Goal: Task Accomplishment & Management: Complete application form

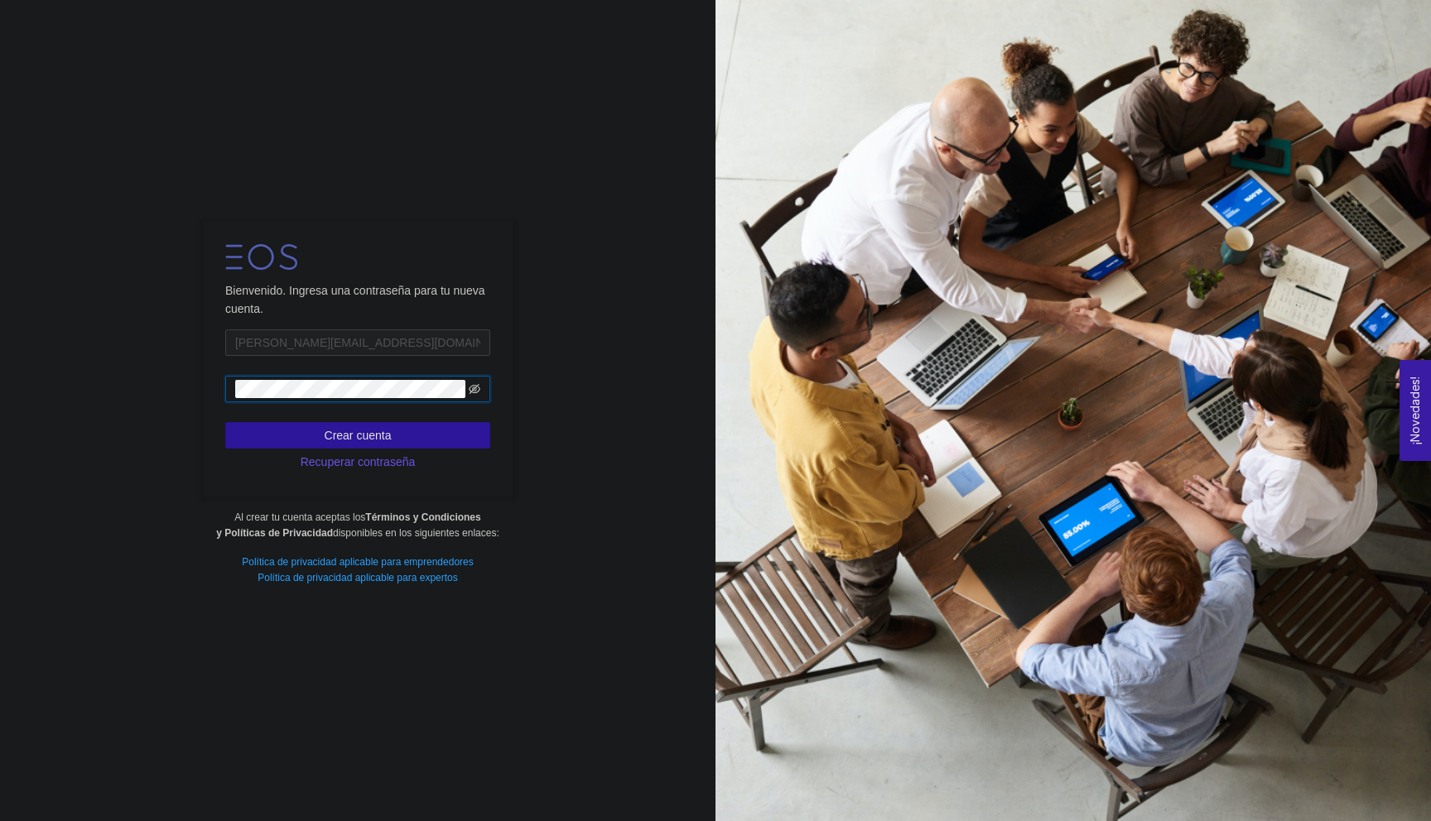
click at [472, 390] on icon "eye-invisible" at bounding box center [475, 389] width 12 height 10
click at [355, 434] on span "Crear cuenta" at bounding box center [358, 435] width 67 height 18
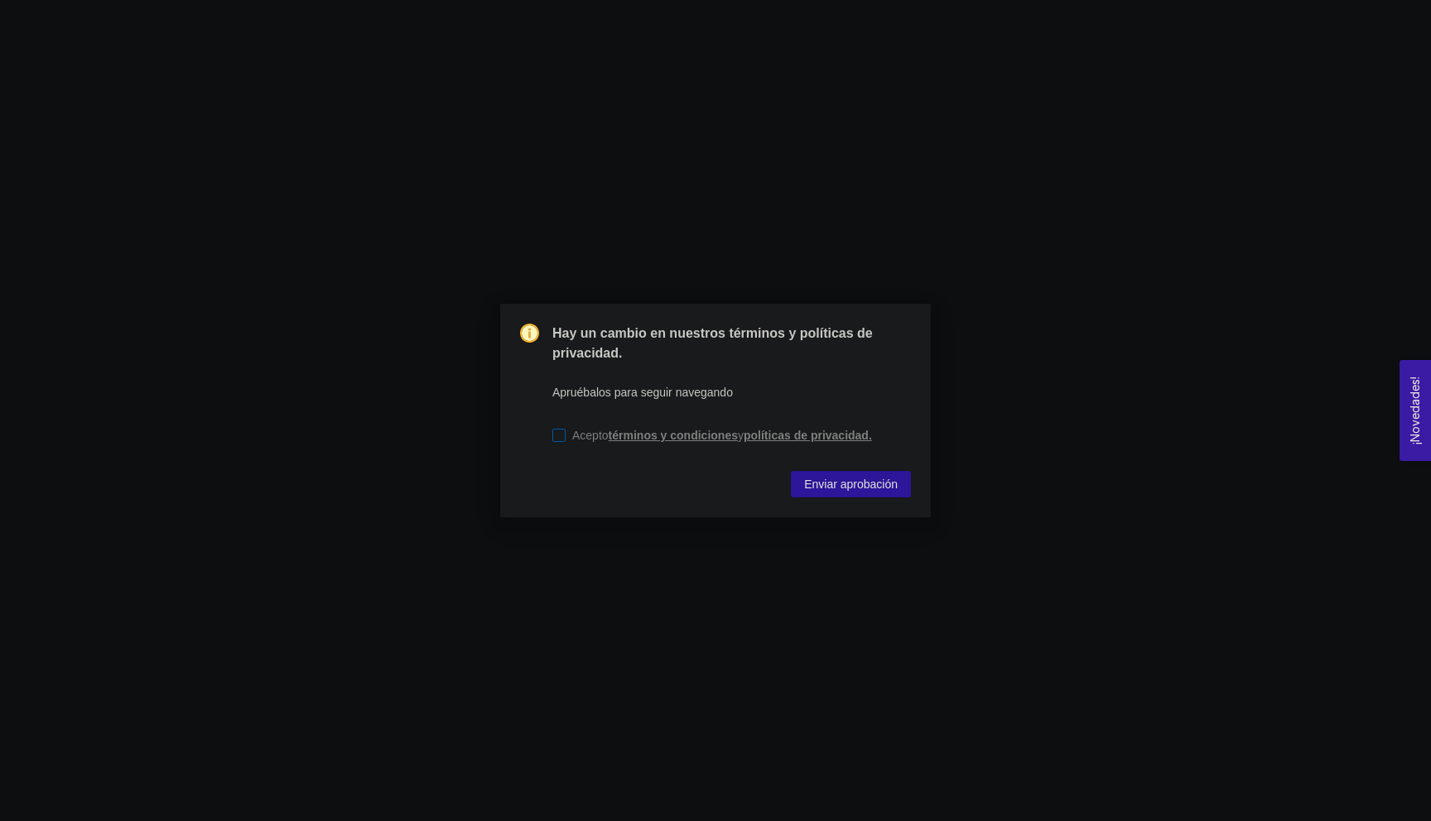
click at [559, 435] on input "Acepto términos y condiciones y políticas de privacidad." at bounding box center [558, 435] width 13 height 13
checkbox input "true"
click at [865, 485] on span "Enviar aprobación" at bounding box center [851, 484] width 94 height 18
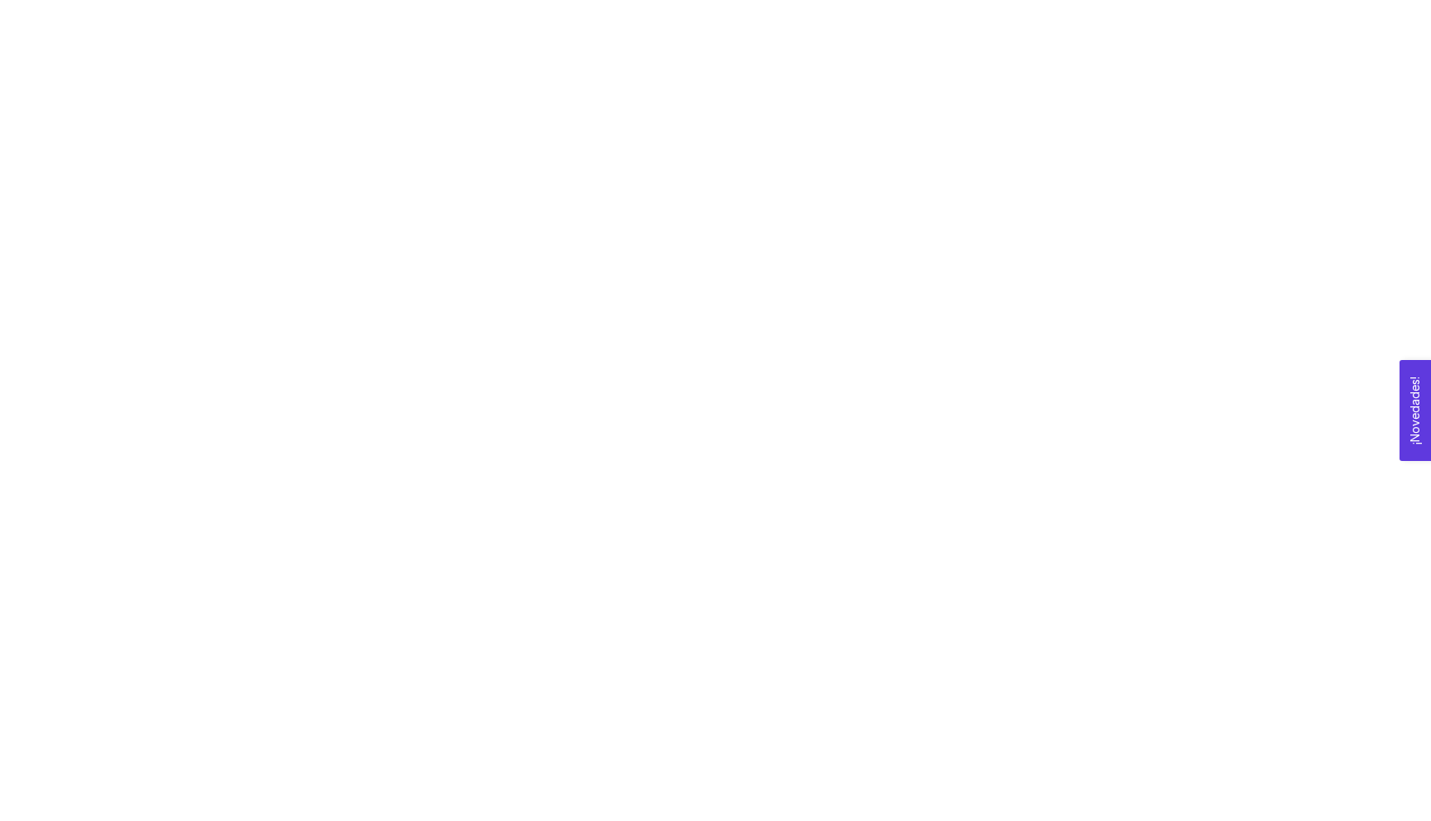
click at [482, 215] on div at bounding box center [715, 410] width 1431 height 821
